Goal: Find specific page/section: Find specific page/section

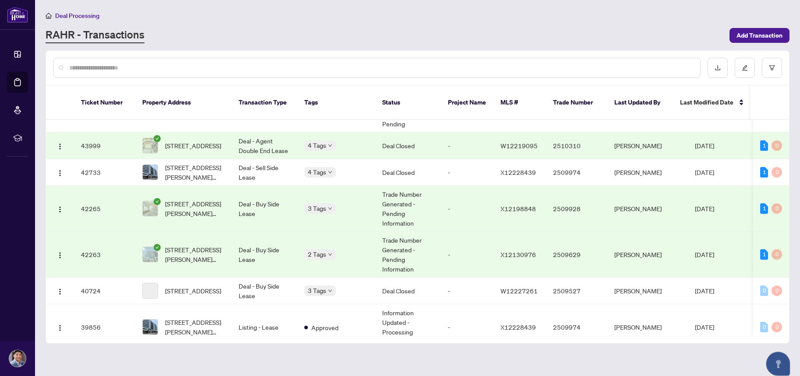
scroll to position [77, 0]
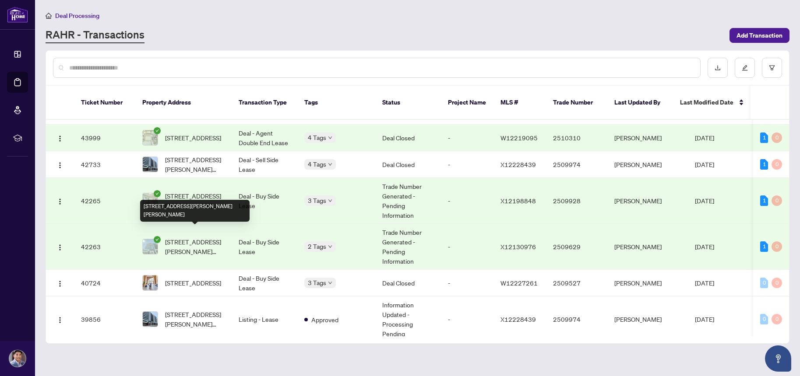
click at [196, 237] on span "[STREET_ADDRESS][PERSON_NAME][PERSON_NAME]" at bounding box center [195, 246] width 60 height 19
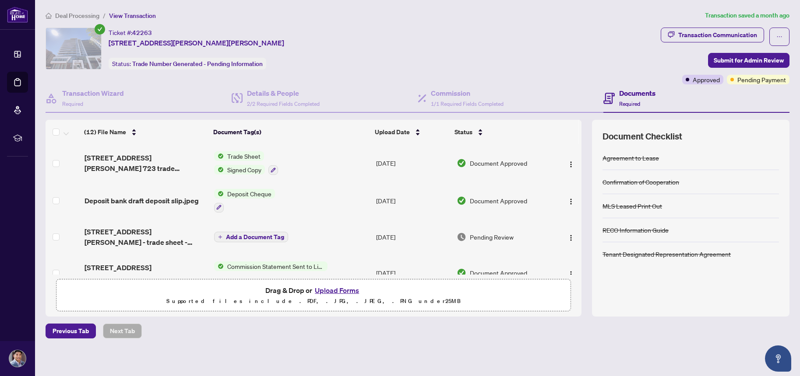
click at [81, 16] on span "Deal Processing" at bounding box center [77, 16] width 44 height 8
